Goal: Transaction & Acquisition: Purchase product/service

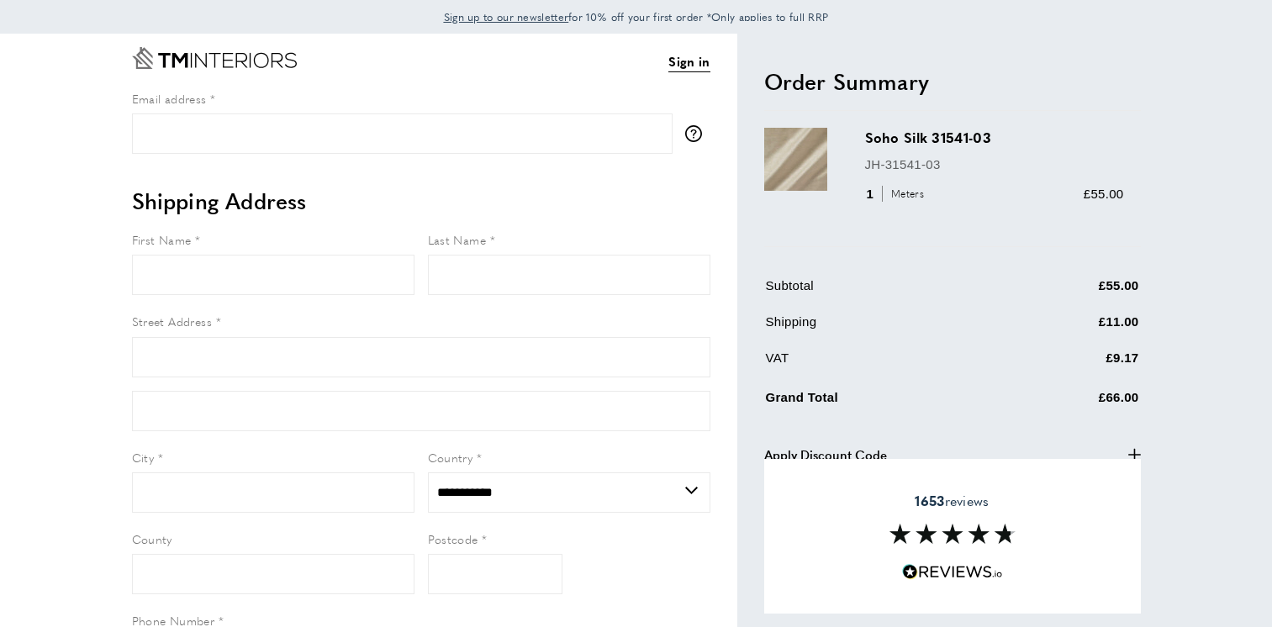
select select "**"
click at [541, 19] on span "Sign up to our newsletter" at bounding box center [506, 16] width 125 height 15
select select "**"
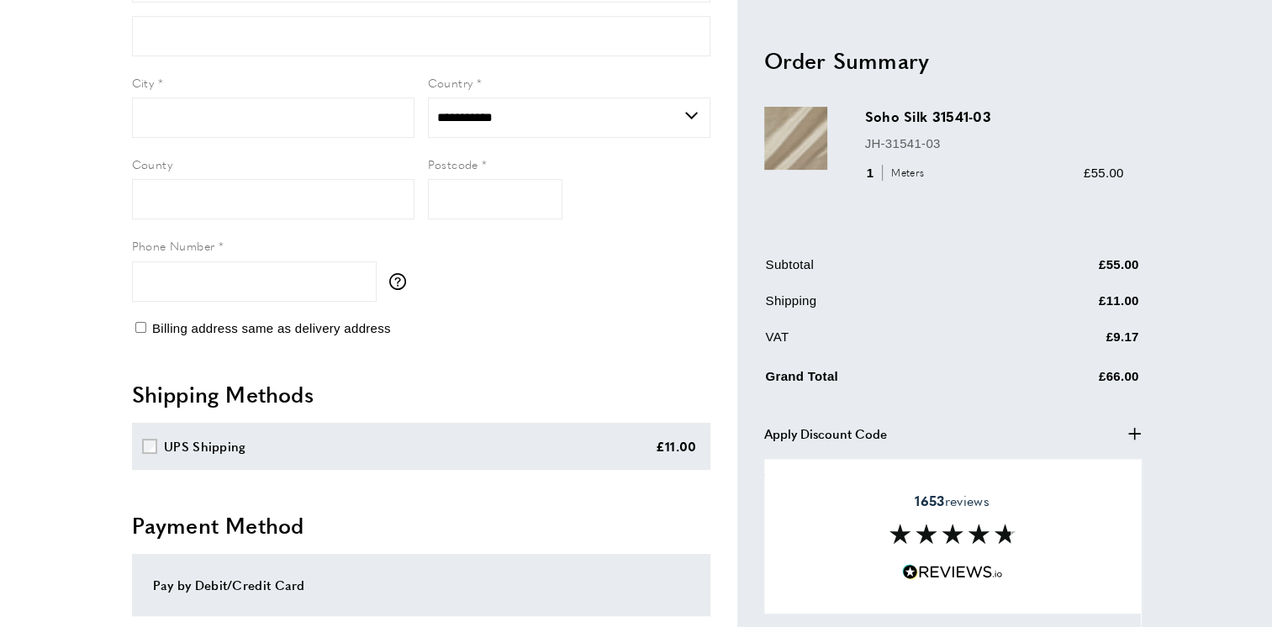
scroll to position [421, 0]
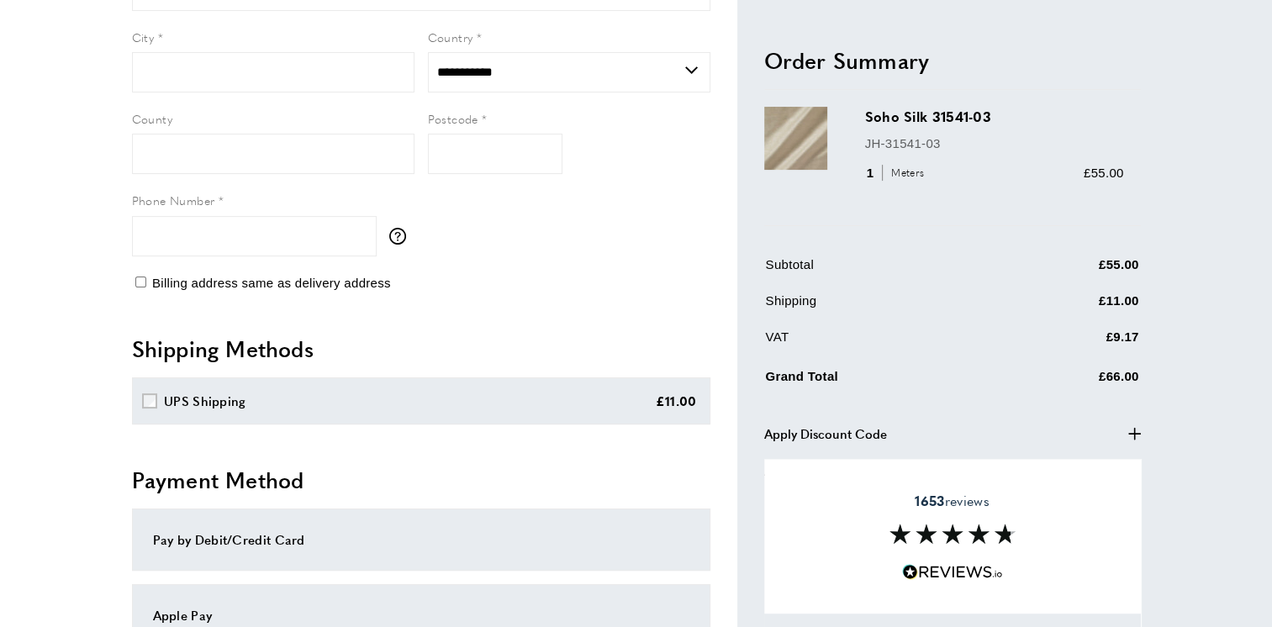
click at [1138, 429] on icon "plus" at bounding box center [1135, 434] width 13 height 13
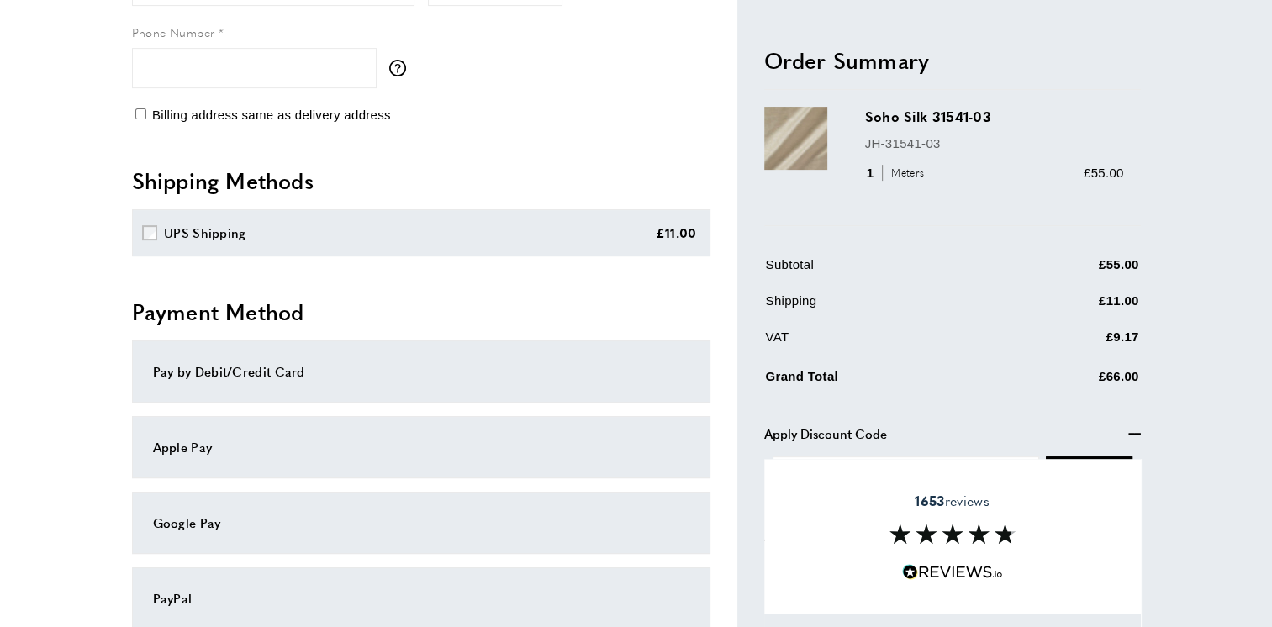
click at [962, 460] on div "1653 reviews" at bounding box center [952, 536] width 377 height 155
click at [1086, 458] on button "Processing... Apply" at bounding box center [1089, 477] width 87 height 40
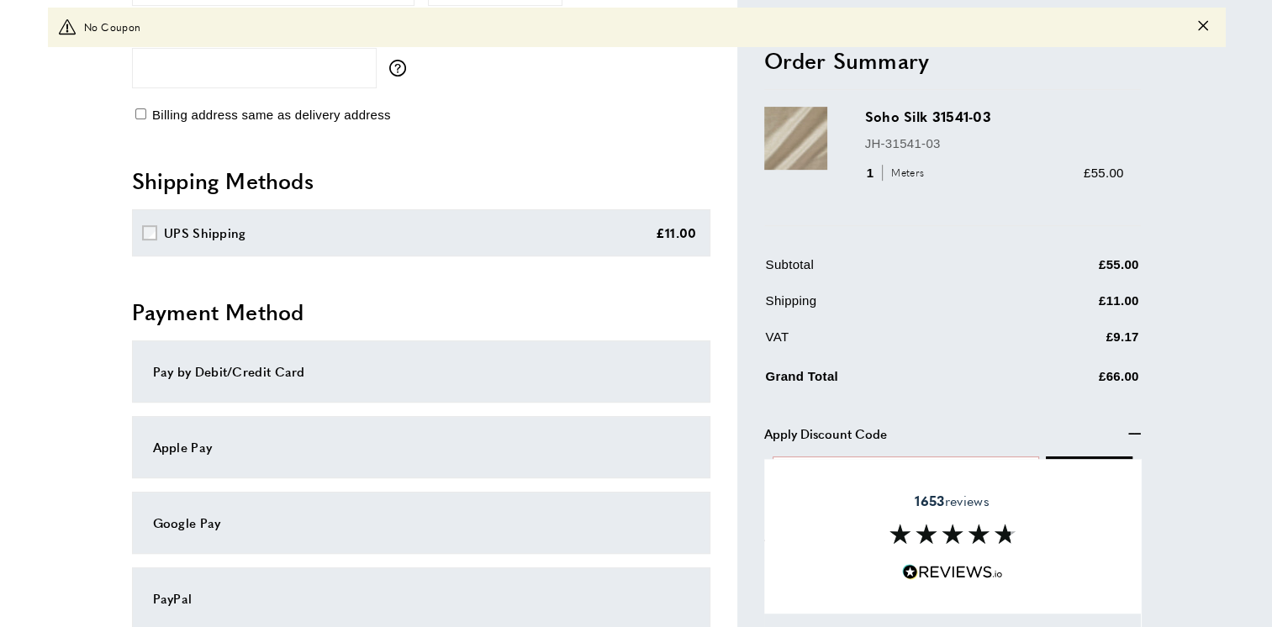
click at [1087, 557] on div "1653 reviews" at bounding box center [952, 536] width 377 height 155
click at [1197, 507] on div "Sign in View Summary summary-trigger £66.00 Email address tooltip We'll send yo…" at bounding box center [636, 136] width 1177 height 1382
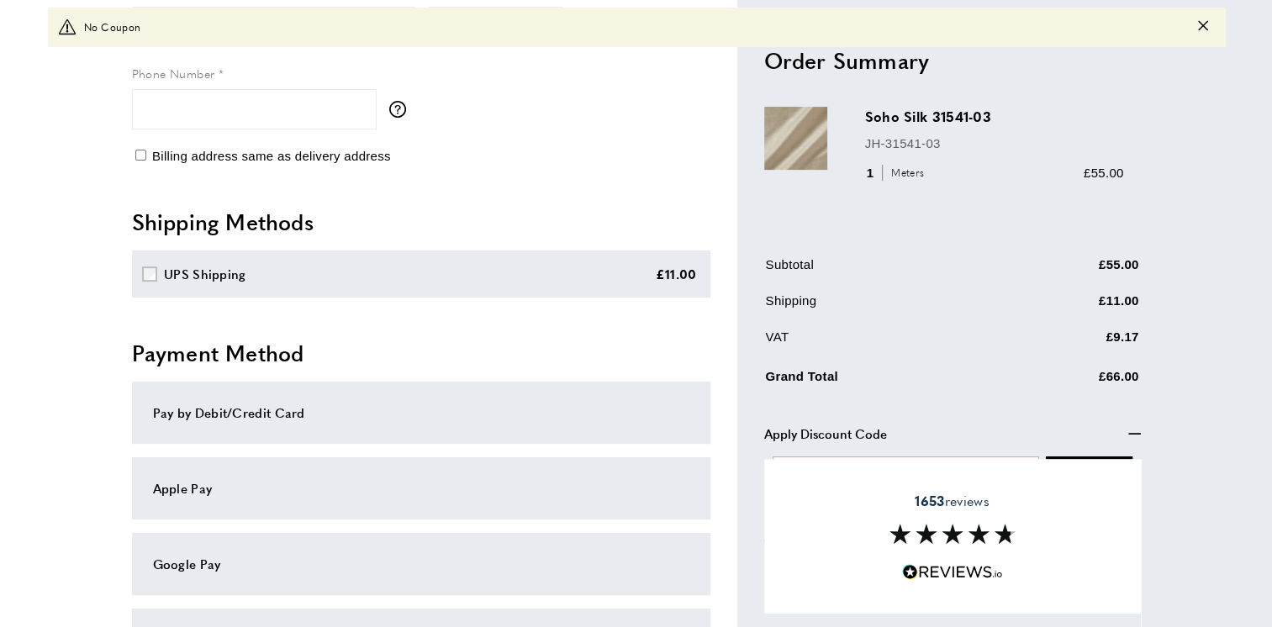
scroll to position [838, 0]
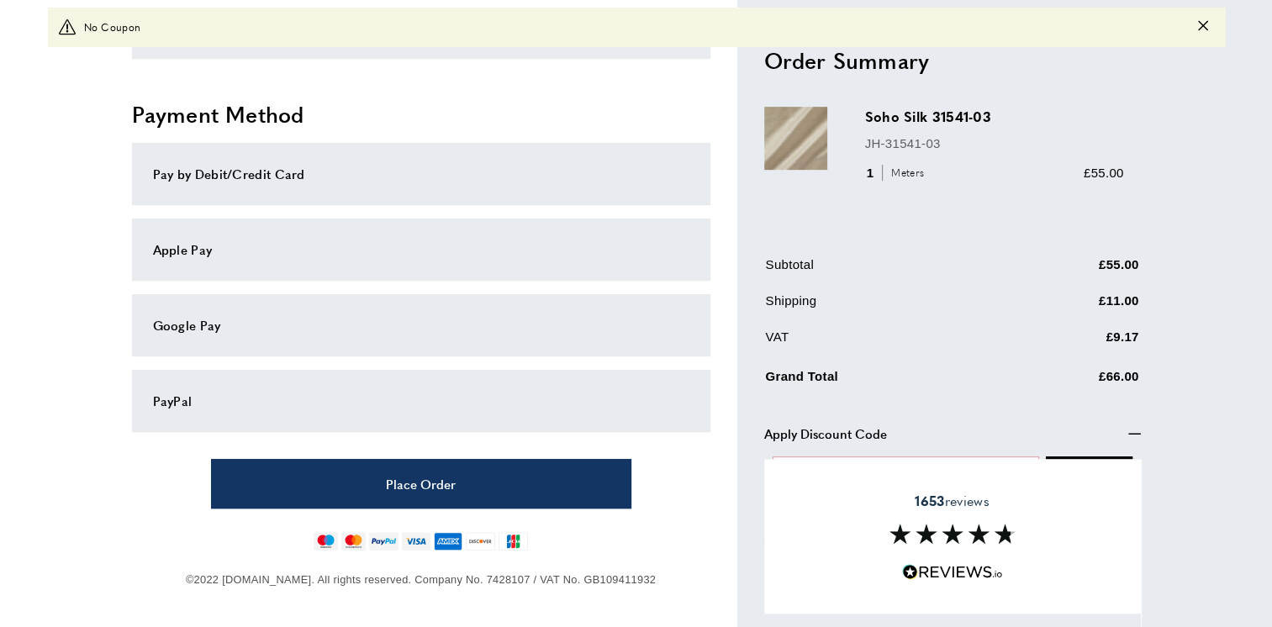
drag, startPoint x: 1203, startPoint y: 25, endPoint x: 965, endPoint y: 49, distance: 239.2
click at [1201, 26] on icon "Close message" at bounding box center [1203, 26] width 10 height 10
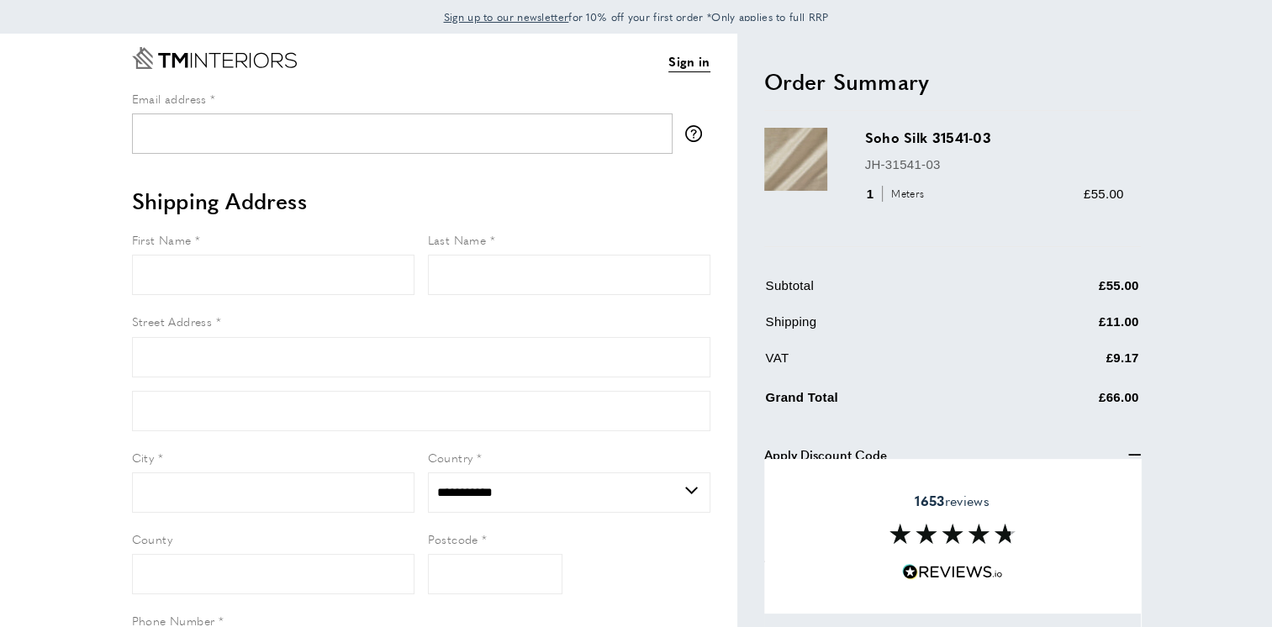
scroll to position [0, 0]
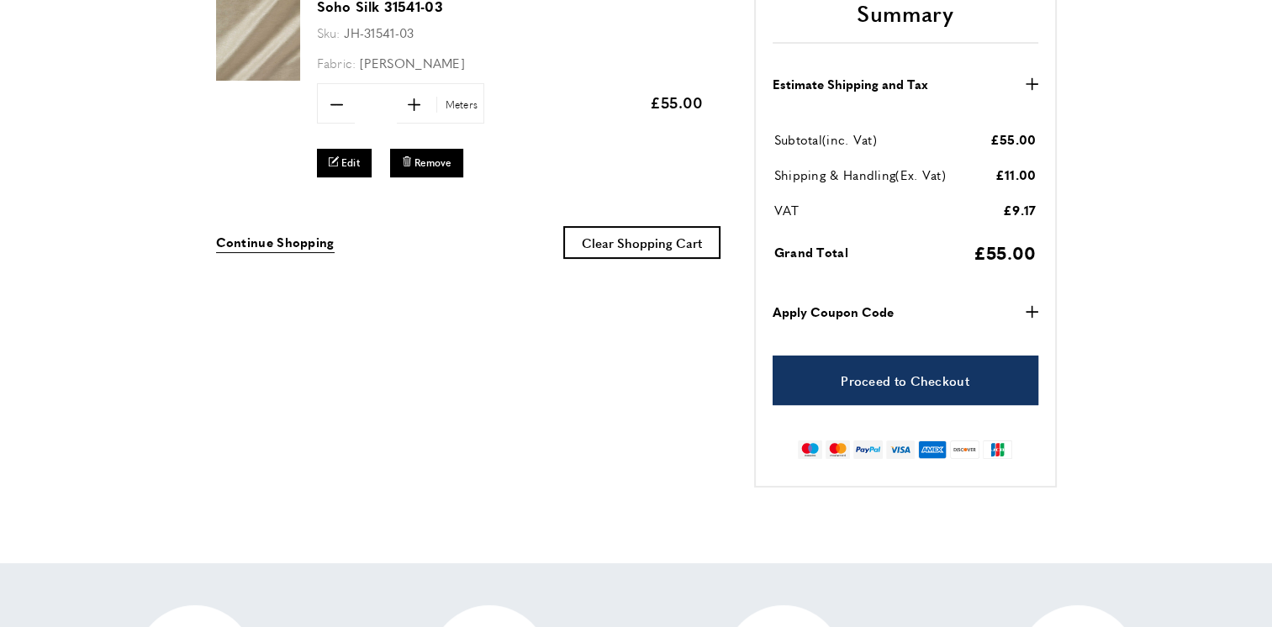
scroll to position [336, 0]
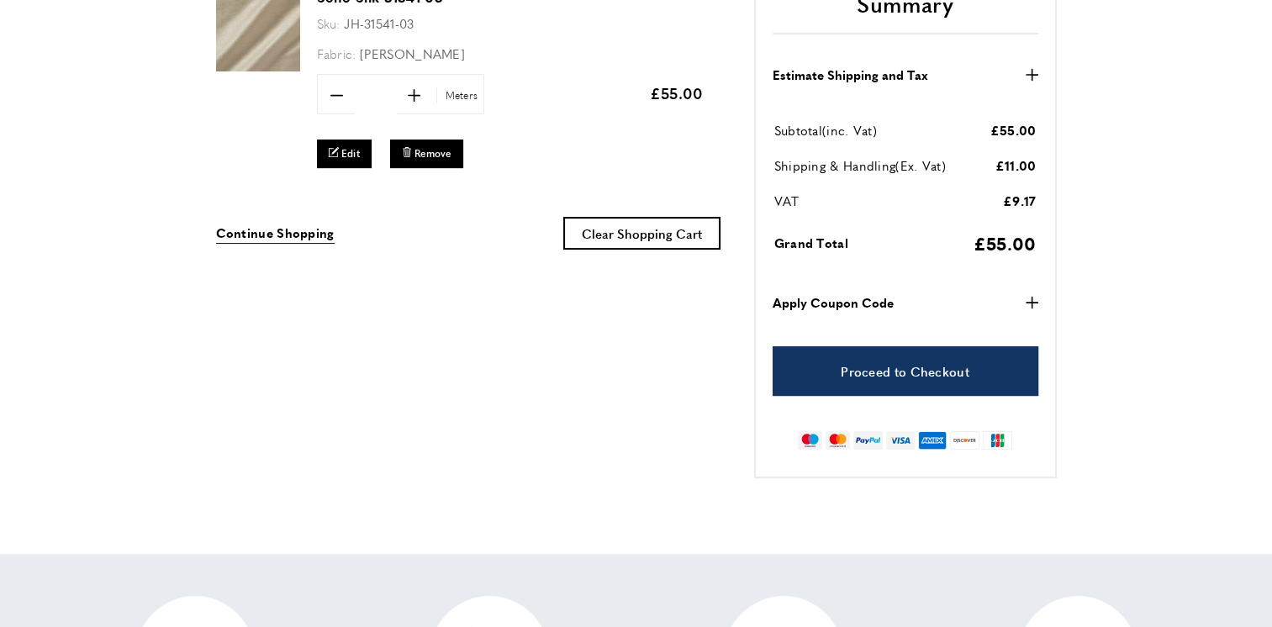
click at [1031, 299] on icon "button" at bounding box center [1032, 303] width 13 height 13
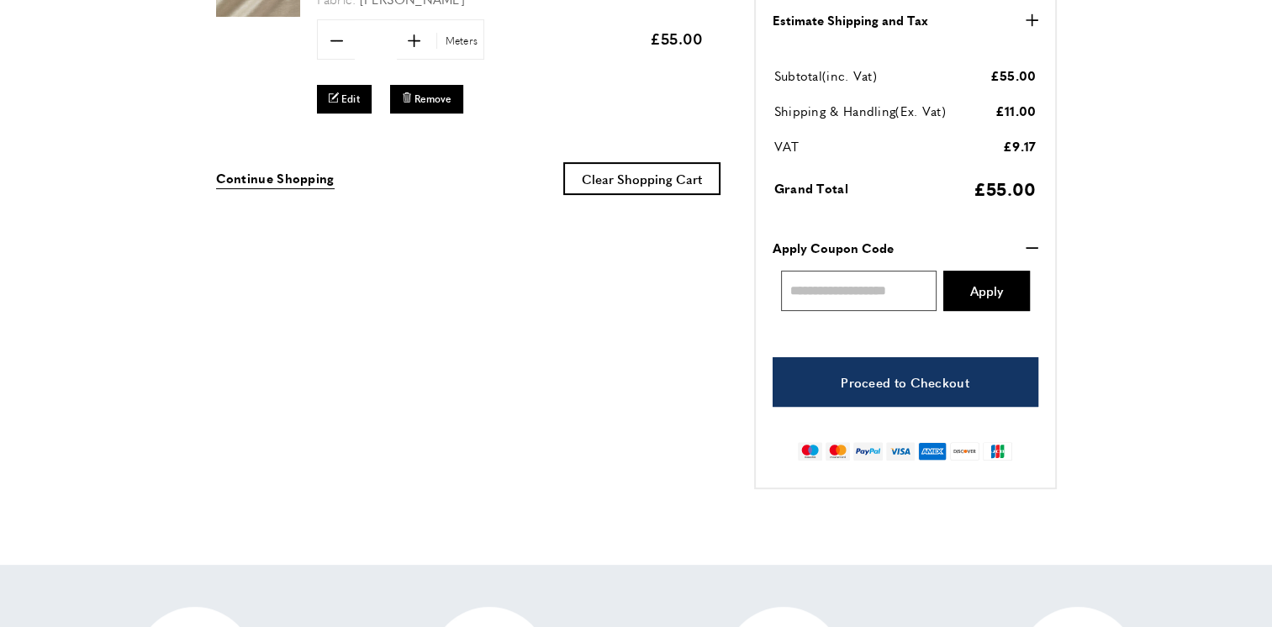
scroll to position [421, 0]
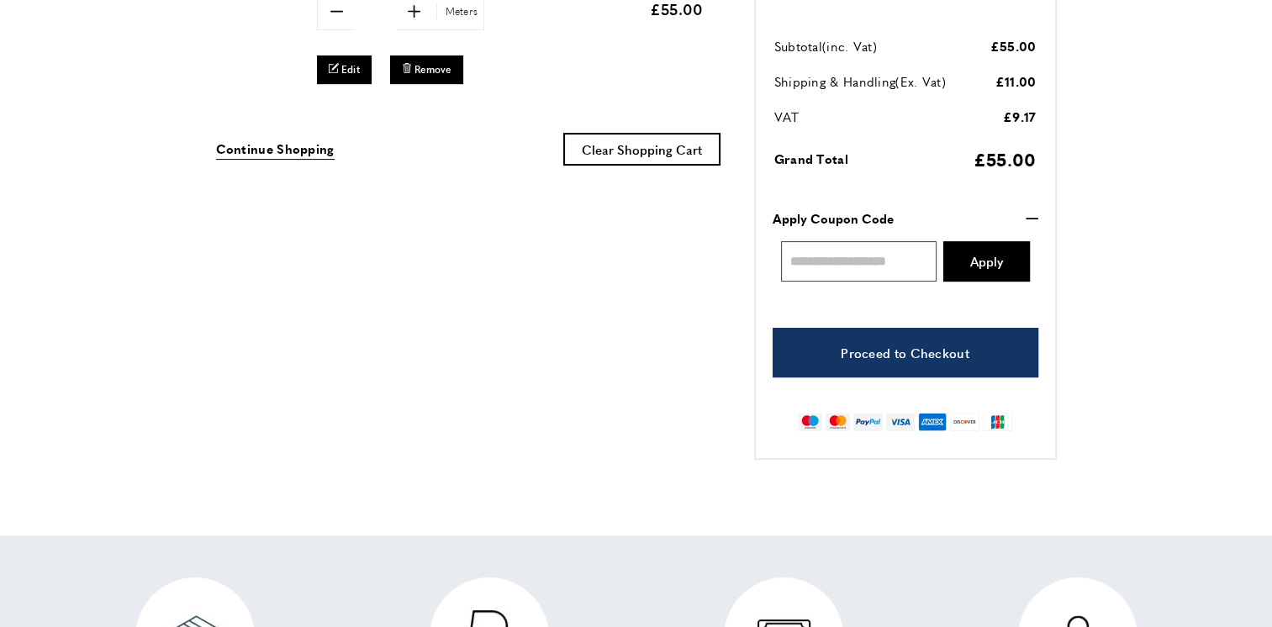
click at [856, 260] on input "Enter discount code" at bounding box center [859, 261] width 156 height 40
paste input "**********"
type input "**********"
click at [1001, 257] on span "Apply" at bounding box center [987, 261] width 33 height 13
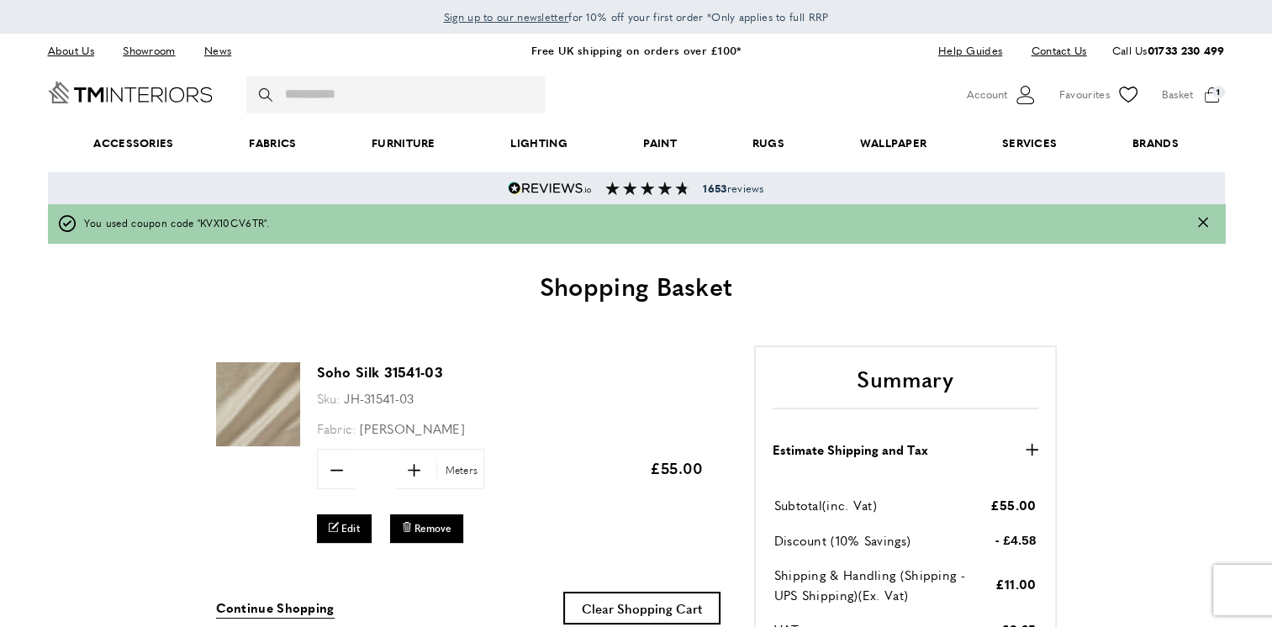
scroll to position [0, 1182]
